Goal: Task Accomplishment & Management: Manage account settings

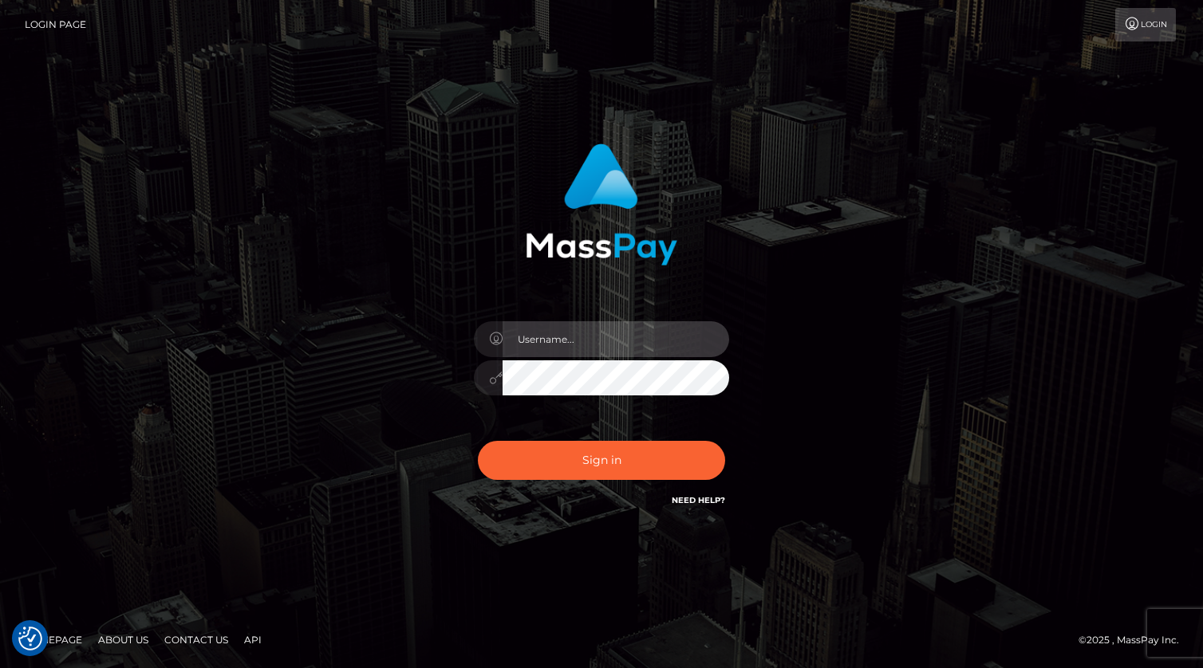
click at [561, 344] on input "text" at bounding box center [615, 339] width 226 height 36
type input "[PERSON_NAME].xcite"
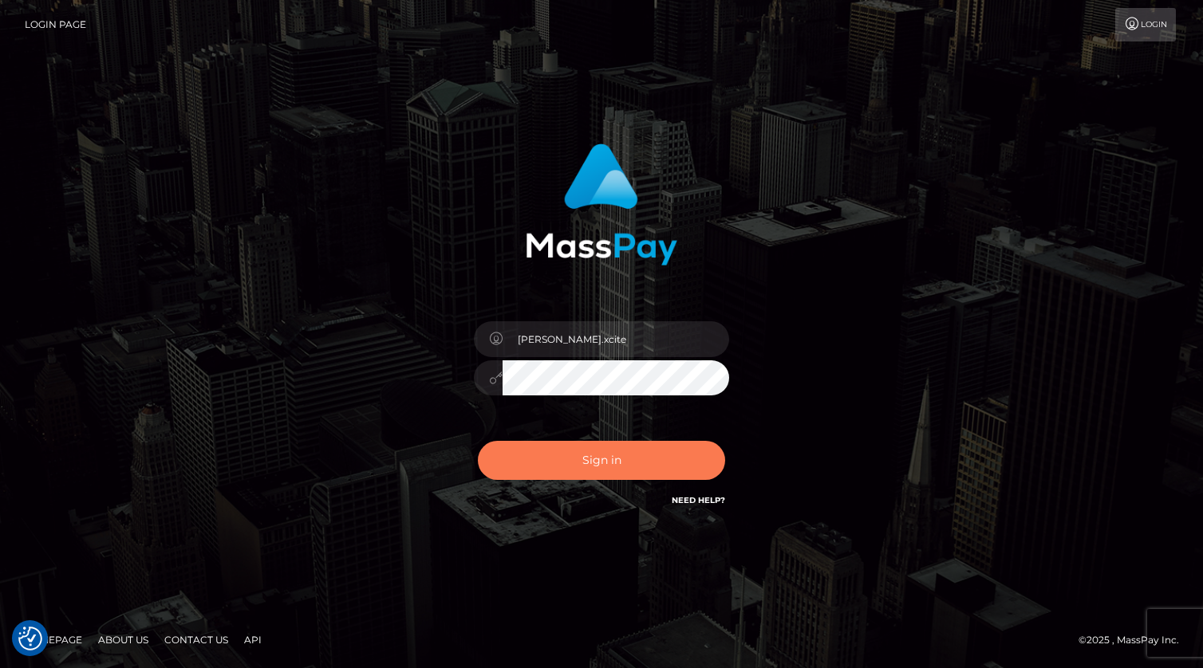
click at [581, 457] on button "Sign in" at bounding box center [601, 460] width 247 height 39
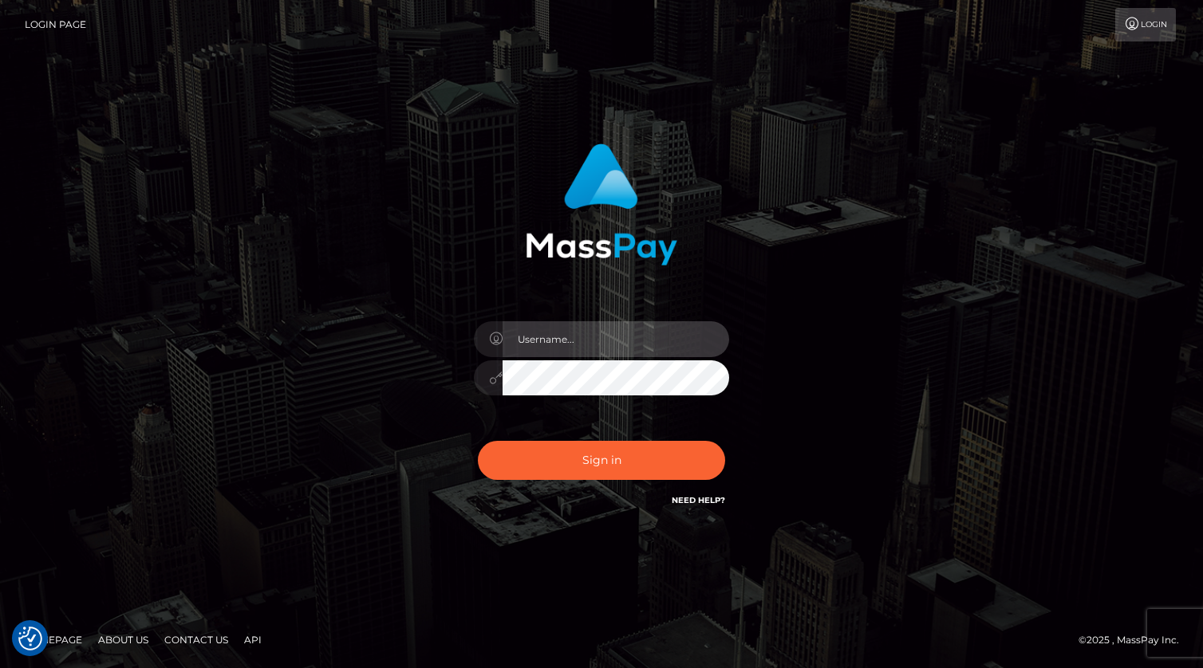
click at [628, 348] on input "text" at bounding box center [615, 339] width 226 height 36
type input "kevin.xcite"
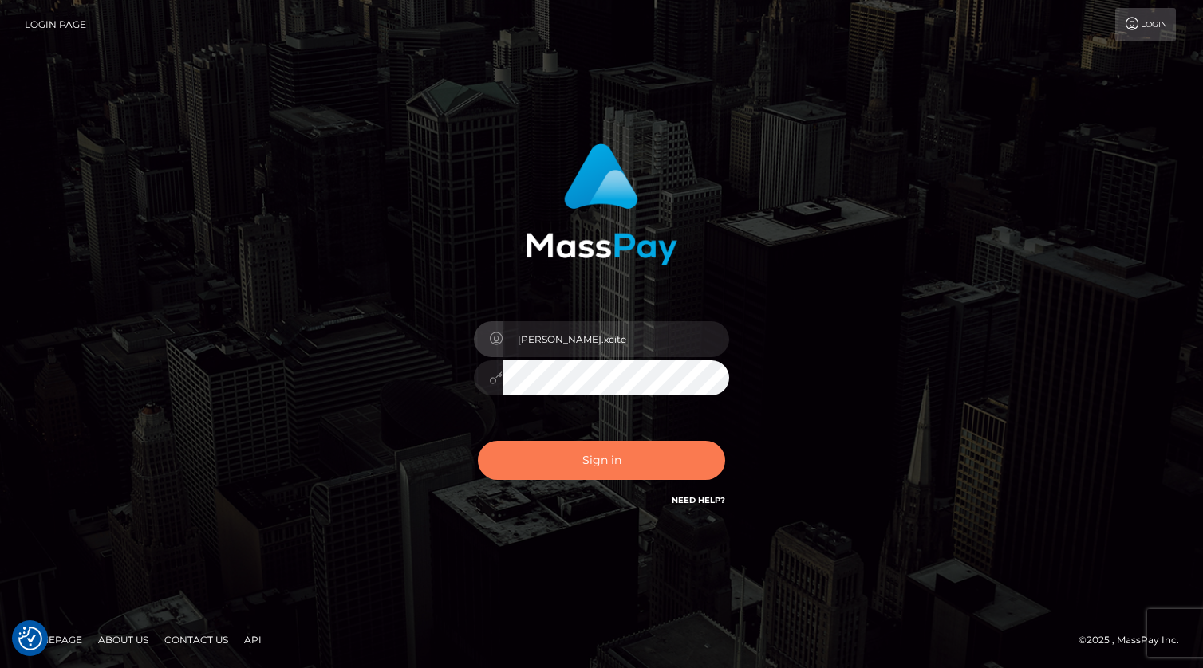
click at [559, 459] on button "Sign in" at bounding box center [601, 460] width 247 height 39
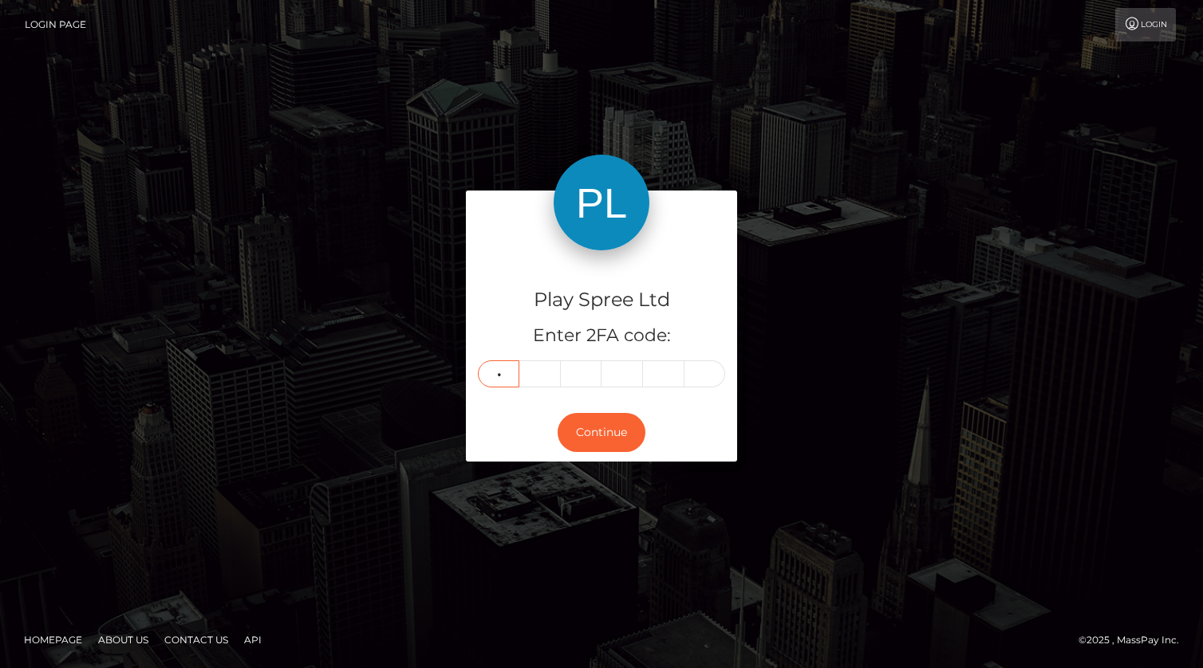
type input "3"
type input "8"
type input "6"
type input "0"
type input "9"
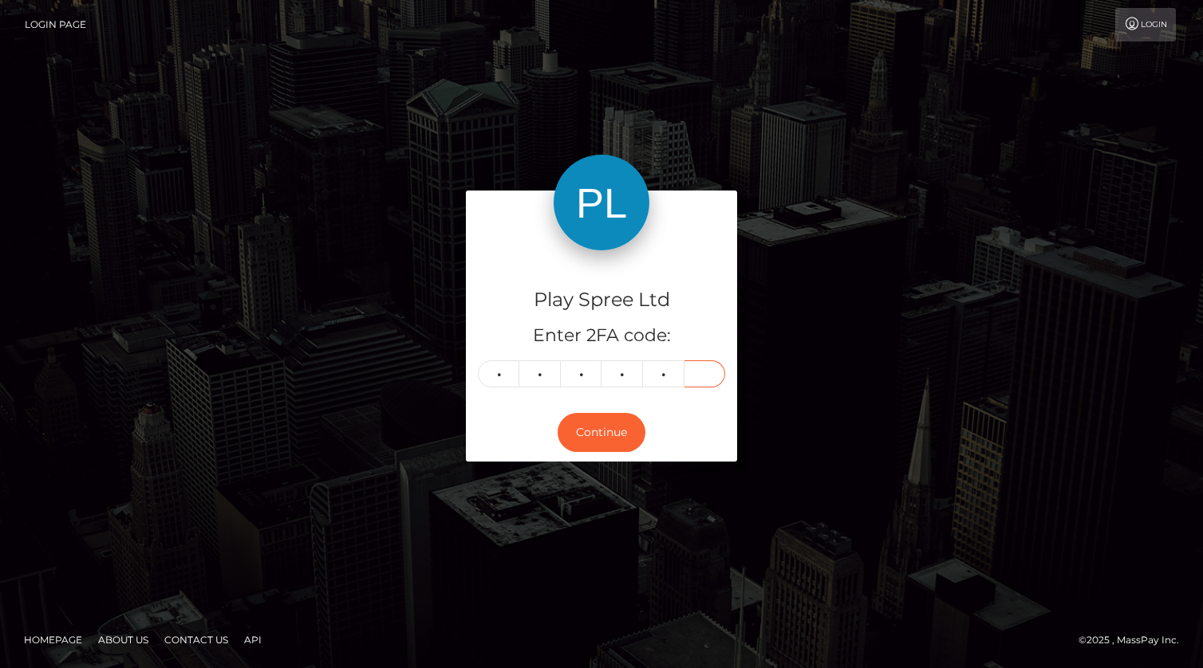
type input "4"
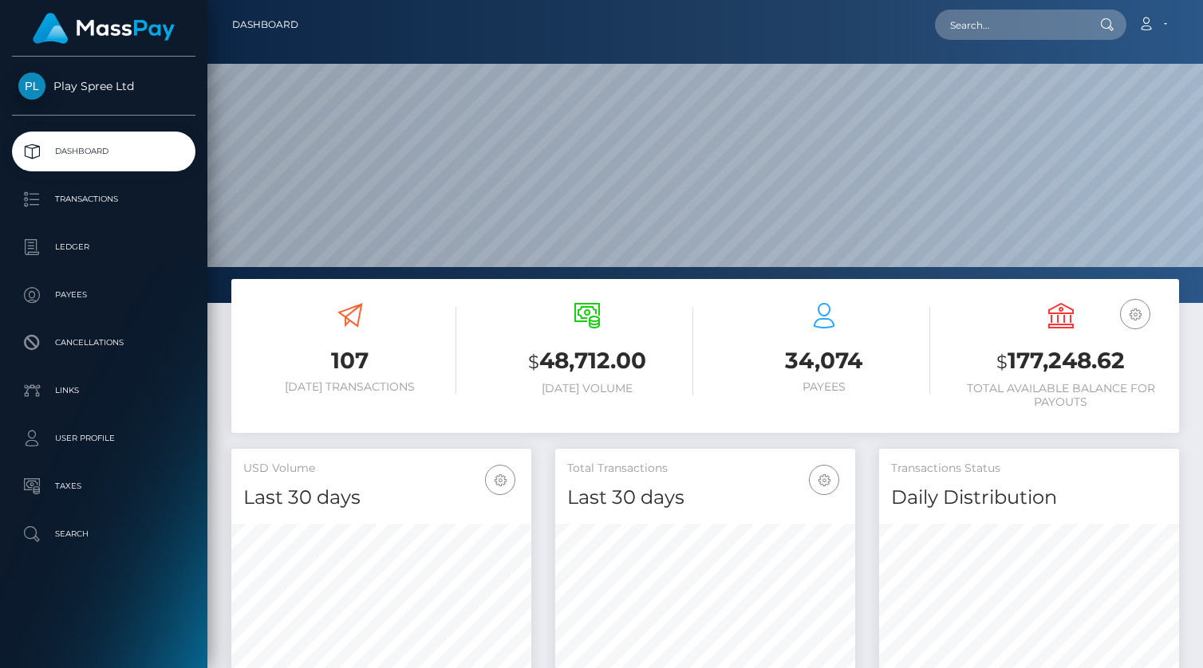
scroll to position [282, 300]
click at [1034, 360] on h3 "$ 177,248.62" at bounding box center [1060, 361] width 213 height 33
copy h3 "177,248.62"
